Goal: Task Accomplishment & Management: Use online tool/utility

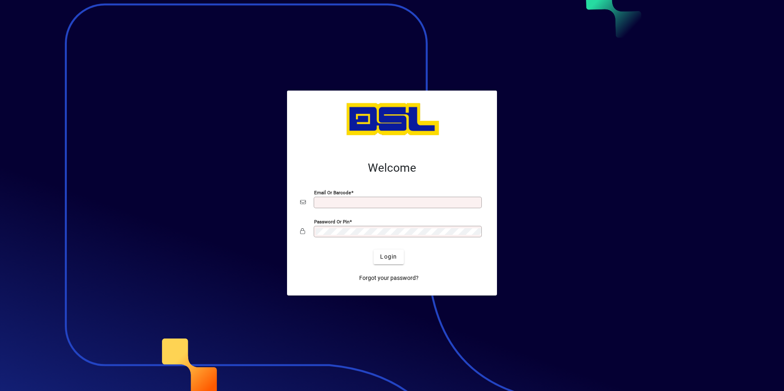
type input "**********"
click at [395, 259] on span "Login" at bounding box center [388, 257] width 17 height 9
